Goal: Check status: Check status

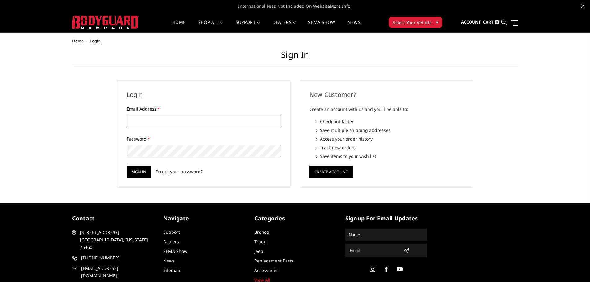
type input "[EMAIL_ADDRESS][DOMAIN_NAME]"
click at [204, 113] on div "Email Address: * sales@thoroffroadtx.com" at bounding box center [204, 116] width 154 height 21
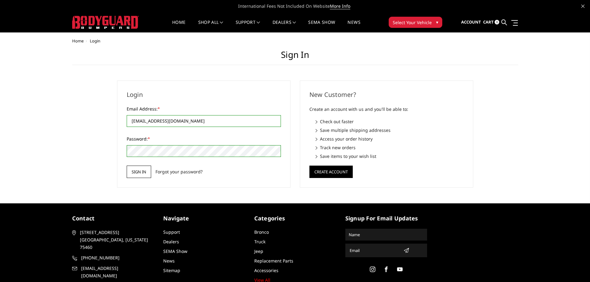
click at [142, 170] on input "Sign in" at bounding box center [139, 172] width 24 height 12
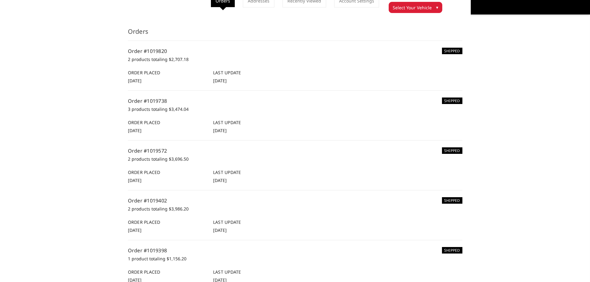
scroll to position [31, 0]
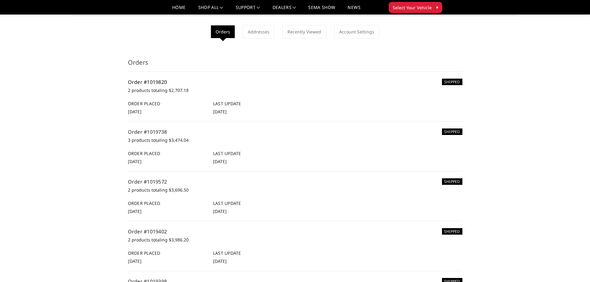
click at [136, 83] on link "Order #1019820" at bounding box center [147, 82] width 39 height 7
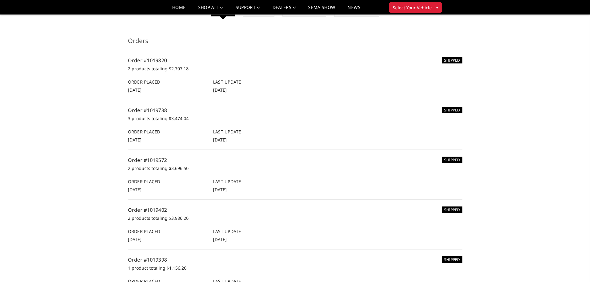
scroll to position [62, 0]
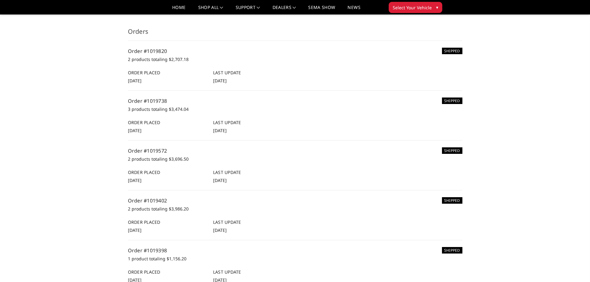
click at [164, 109] on p "3 products totaling $3,474.04" at bounding box center [295, 109] width 335 height 7
click at [327, 114] on div "SHIPPED Order #1019738 3 products totaling $3,474.04 Order Placed 22nd Jul 2025…" at bounding box center [295, 115] width 335 height 37
click at [222, 125] on h6 "Last Update" at bounding box center [252, 122] width 79 height 7
click at [152, 99] on link "Order #1019738" at bounding box center [147, 101] width 39 height 7
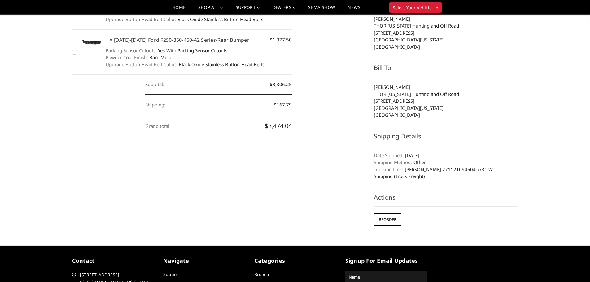
scroll to position [186, 0]
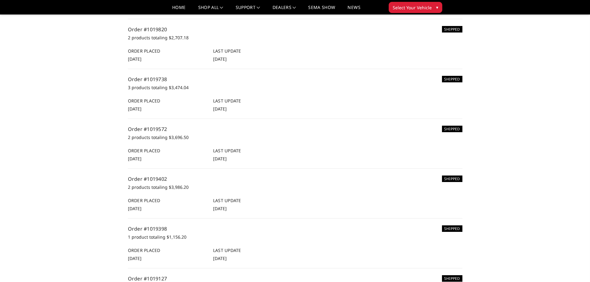
scroll to position [93, 0]
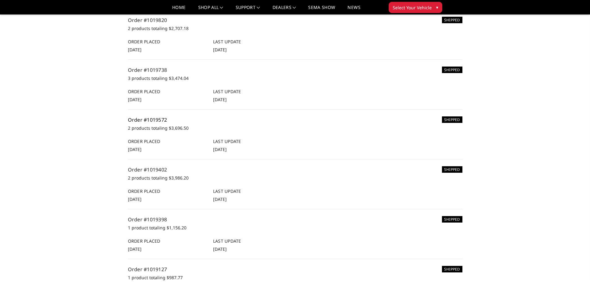
click at [154, 120] on link "Order #1019572" at bounding box center [147, 119] width 39 height 7
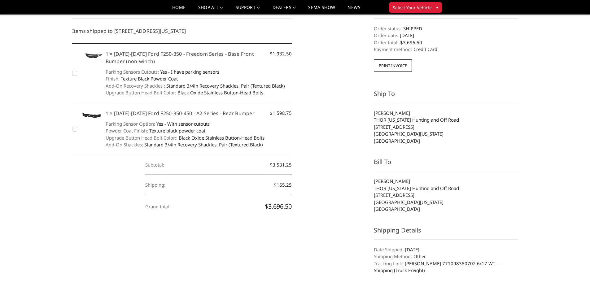
scroll to position [62, 0]
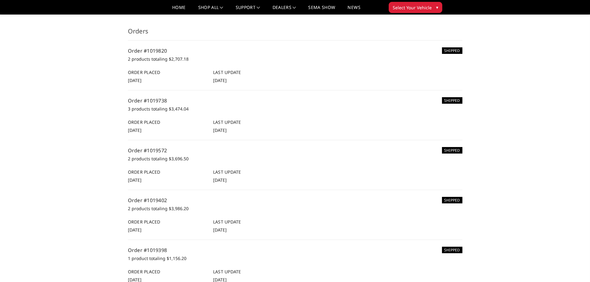
scroll to position [62, 0]
click at [143, 199] on link "Order #1019402" at bounding box center [147, 200] width 39 height 7
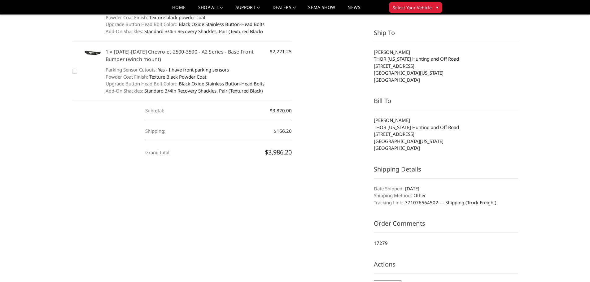
scroll to position [155, 0]
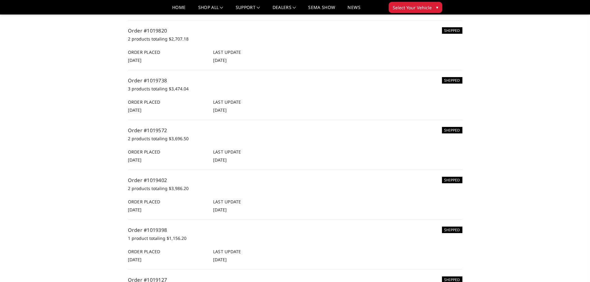
scroll to position [93, 0]
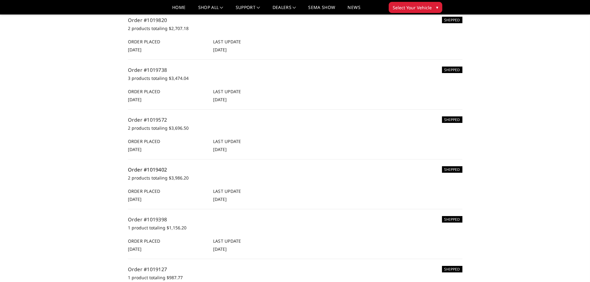
click at [158, 170] on link "Order #1019402" at bounding box center [147, 169] width 39 height 7
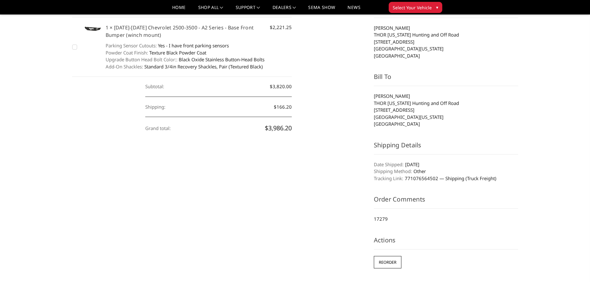
scroll to position [186, 0]
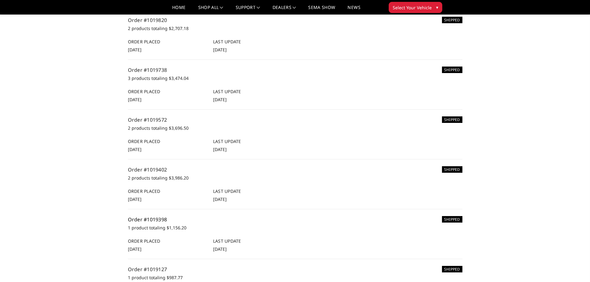
click at [145, 219] on link "Order #1019398" at bounding box center [147, 219] width 39 height 7
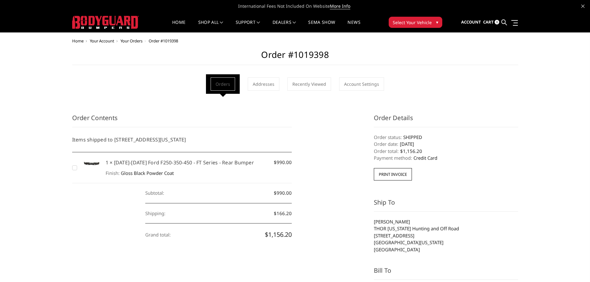
scroll to position [31, 0]
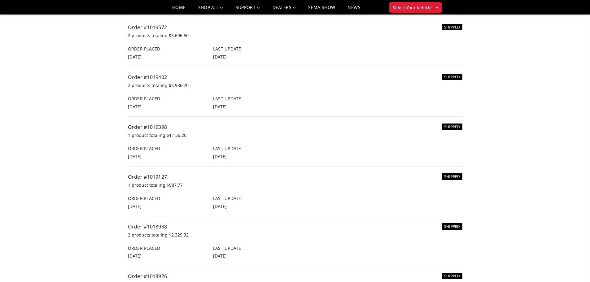
scroll to position [186, 0]
click at [158, 176] on link "Order #1019127" at bounding box center [147, 176] width 39 height 7
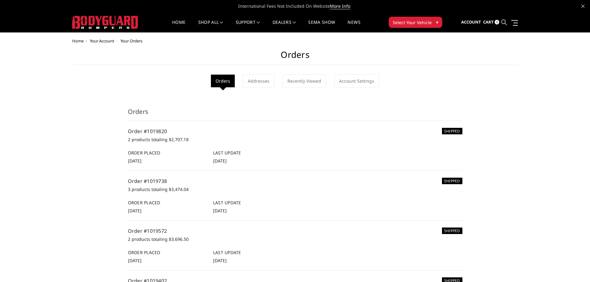
click at [503, 22] on icon at bounding box center [505, 23] width 6 height 6
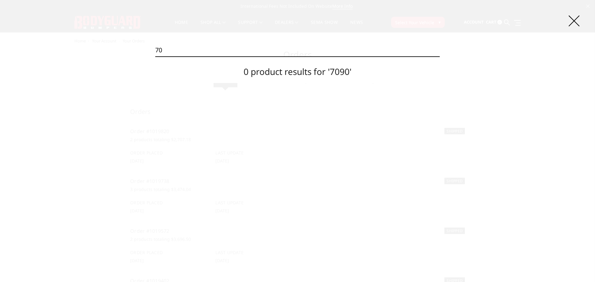
type input "7"
type input "C"
click at [27, 74] on div "Search Search 0 product results for 'CTE'" at bounding box center [297, 141] width 595 height 282
click at [571, 24] on icon at bounding box center [574, 20] width 11 height 11
